Goal: Navigation & Orientation: Find specific page/section

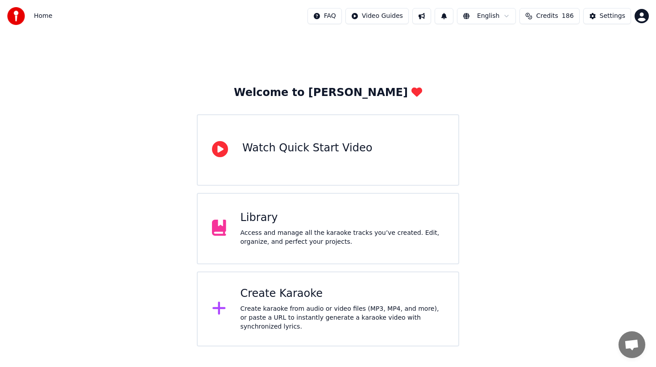
click at [611, 21] on button "Settings" at bounding box center [608, 16] width 48 height 16
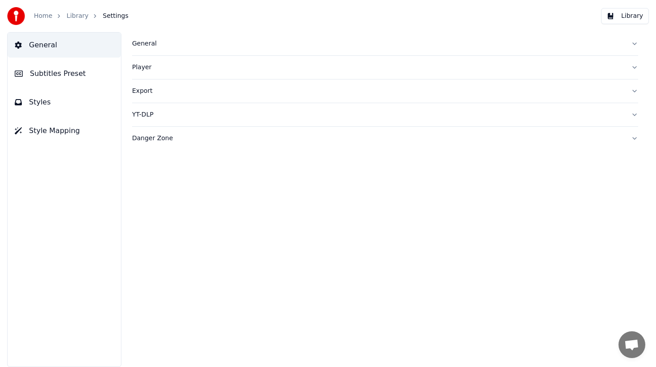
click at [80, 18] on link "Library" at bounding box center [78, 16] width 22 height 9
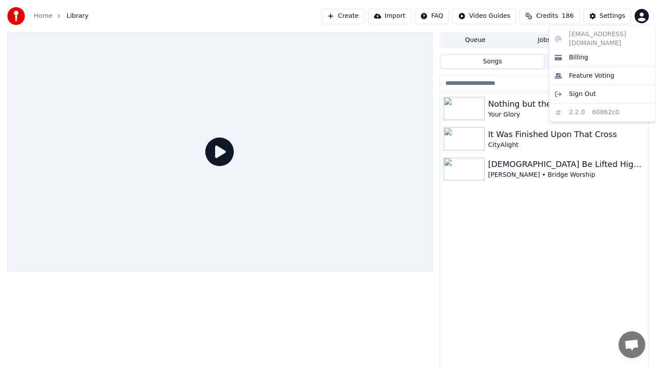
click at [640, 14] on html "Home Library Create Import FAQ Video Guides Credits 186 Settings Queue Jobs Lib…" at bounding box center [328, 183] width 656 height 367
click at [607, 51] on div "Billing" at bounding box center [602, 57] width 103 height 14
